Goal: Task Accomplishment & Management: Manage account settings

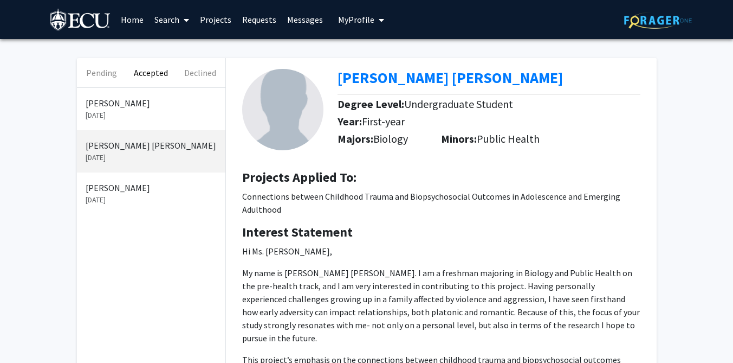
click at [362, 17] on span "My Profile" at bounding box center [356, 19] width 36 height 11
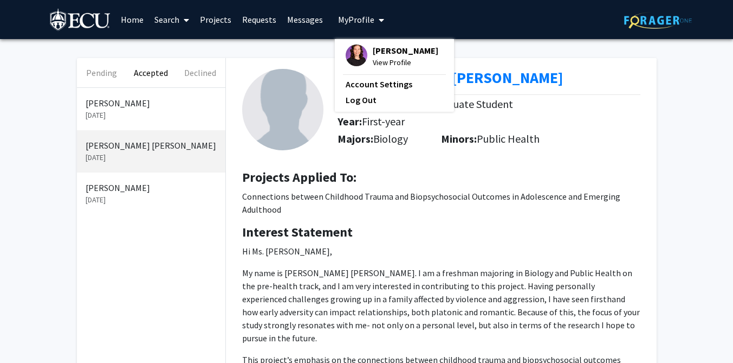
click at [373, 58] on span "View Profile" at bounding box center [406, 62] width 66 height 12
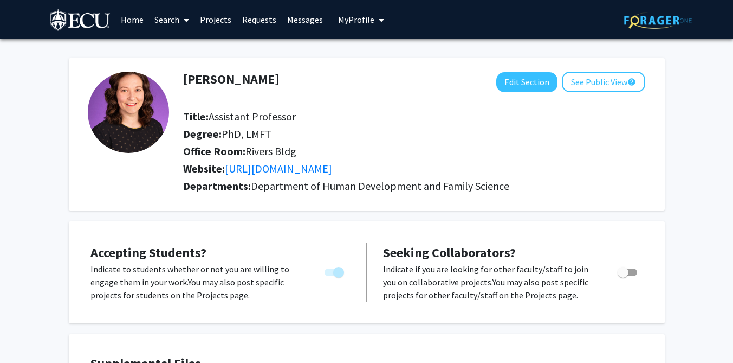
click at [215, 21] on link "Projects" at bounding box center [216, 20] width 42 height 38
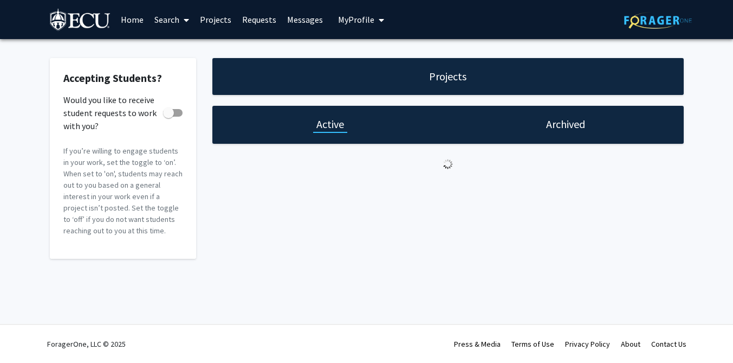
checkbox input "true"
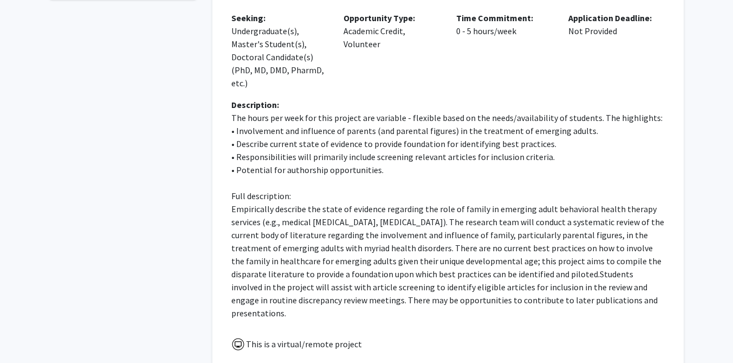
scroll to position [264, 0]
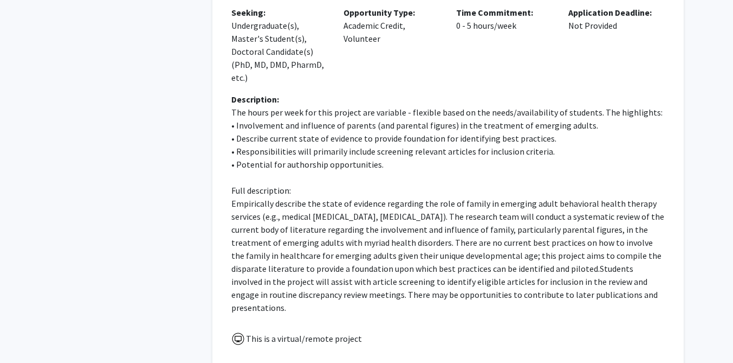
click at [626, 280] on p "Empirically describe the state of evidence regarding the role of family in emer…" at bounding box center [448, 255] width 434 height 117
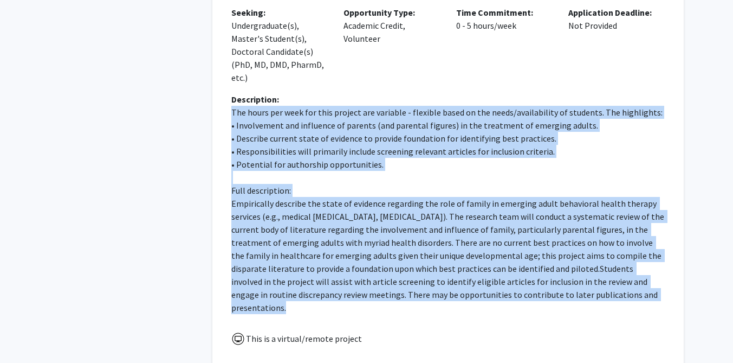
drag, startPoint x: 634, startPoint y: 295, endPoint x: 227, endPoint y: 115, distance: 444.7
click at [227, 115] on div "Description: The hours per week for this project are variable - flexible based …" at bounding box center [448, 208] width 450 height 230
copy p "Lor ipsum dol sita con adip elitsed doe temporin - utlabore etdol ma ali enima/…"
